Goal: Information Seeking & Learning: Find specific fact

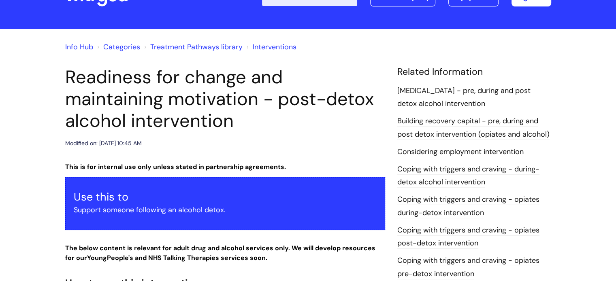
scroll to position [15, 0]
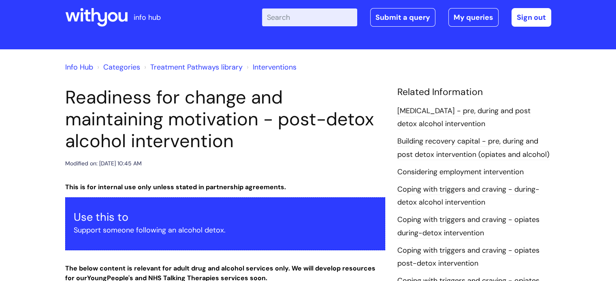
click at [307, 17] on input "Enter your search term here..." at bounding box center [309, 18] width 95 height 18
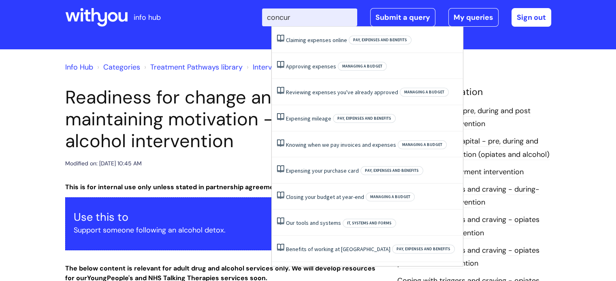
type input "concur"
click button "Search" at bounding box center [0, 0] width 0 height 0
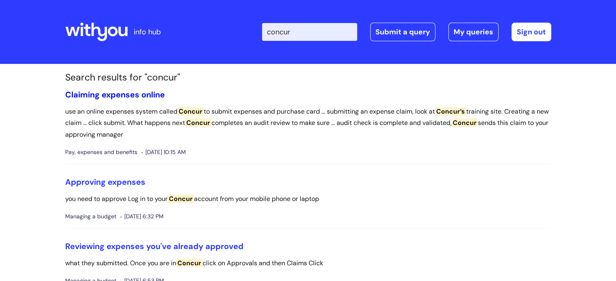
click at [139, 95] on link "Claiming expenses online" at bounding box center [115, 95] width 100 height 11
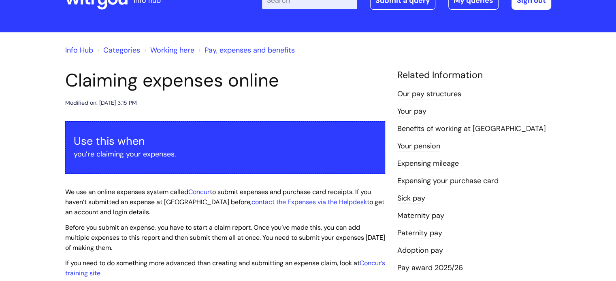
scroll to position [28, 0]
